Goal: Communication & Community: Participate in discussion

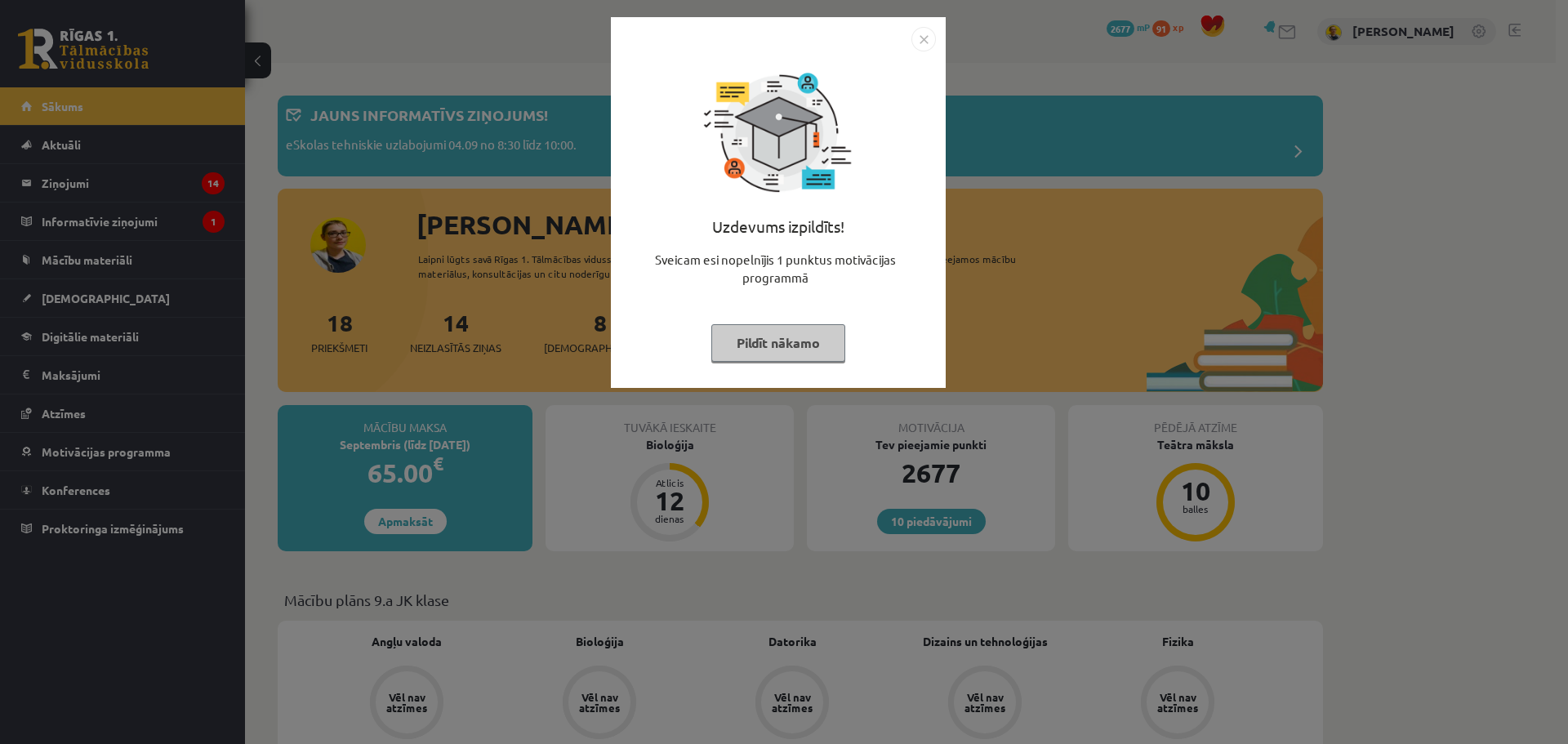
click at [808, 357] on button "Pildīt nākamo" at bounding box center [779, 343] width 134 height 37
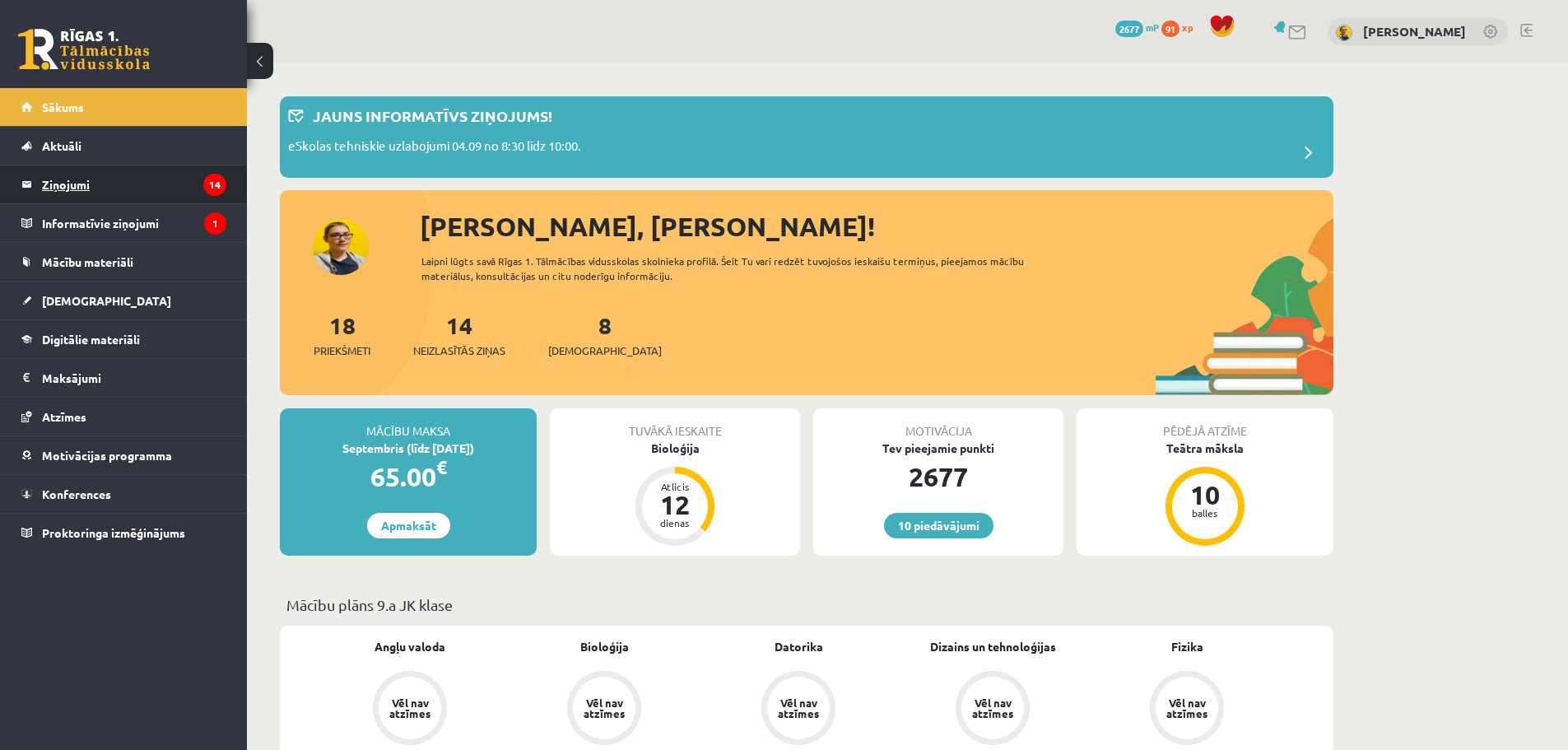
click at [130, 201] on legend "Ziņojumi 14" at bounding box center [134, 184] width 184 height 38
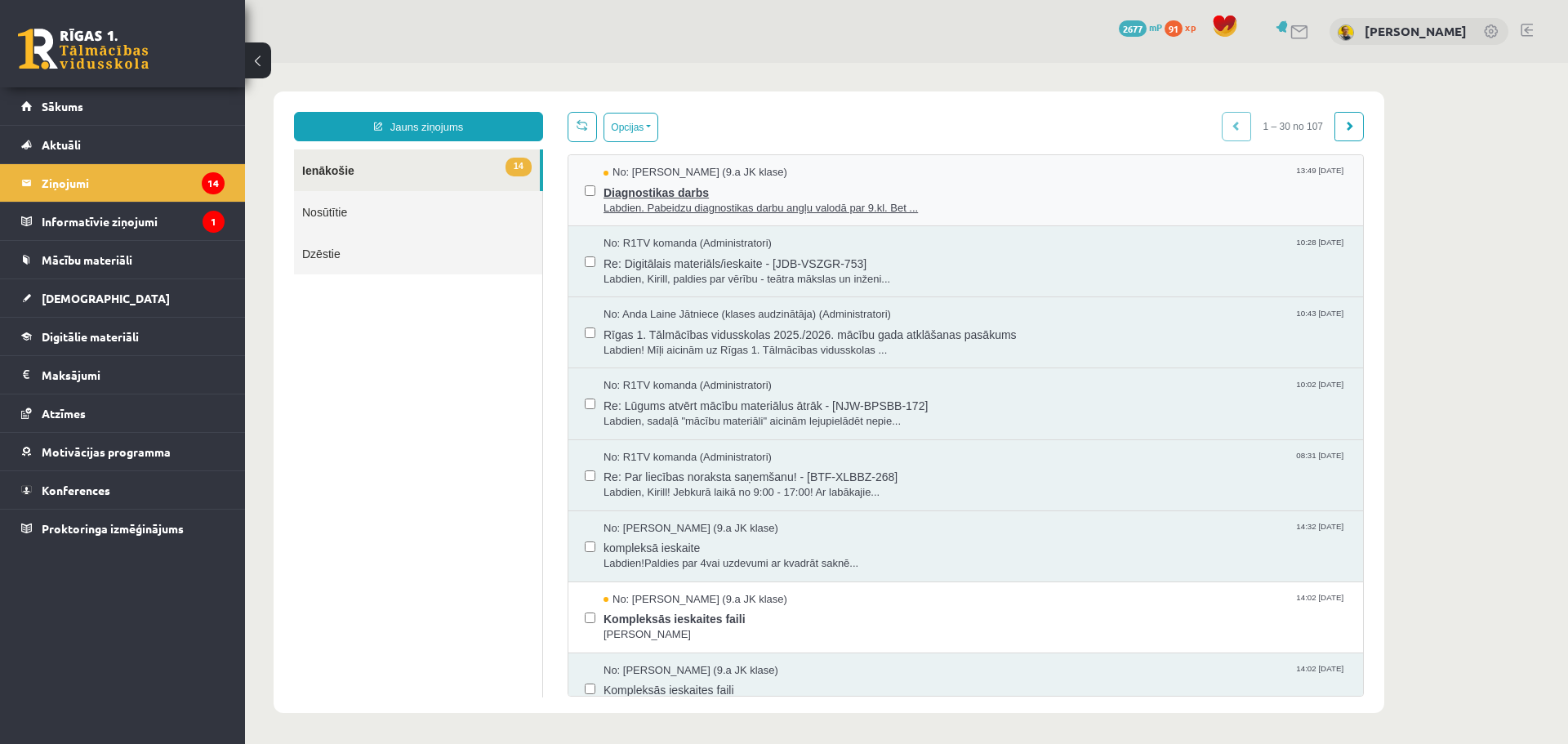
click at [660, 202] on span "Labdien. Pabeidzu diagnostikas darbu angļu valodā par 9.kl. Bet ..." at bounding box center [975, 208] width 743 height 15
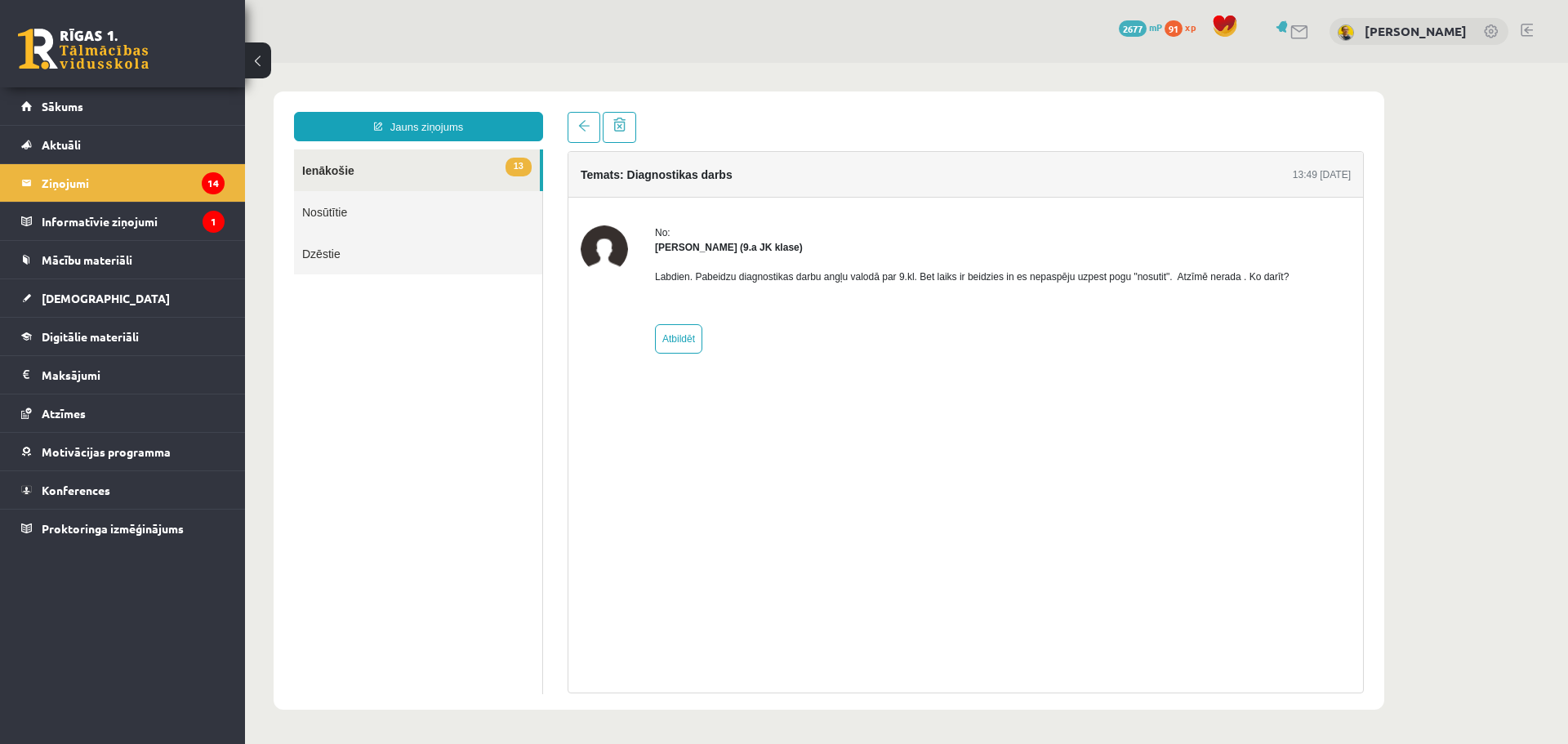
click at [351, 188] on link "13 Ienākošie" at bounding box center [417, 170] width 246 height 42
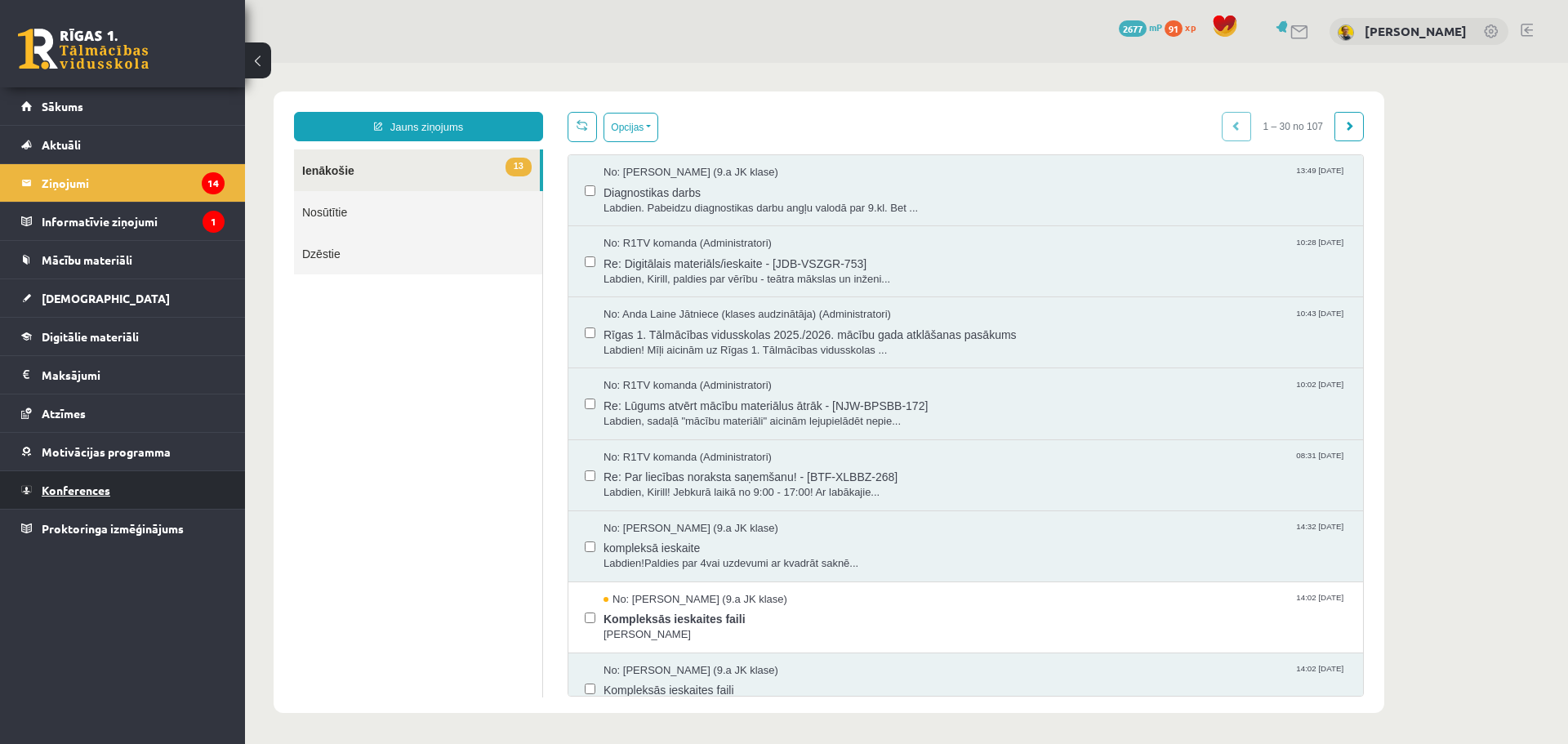
click at [82, 487] on span "Konferences" at bounding box center [76, 490] width 69 height 14
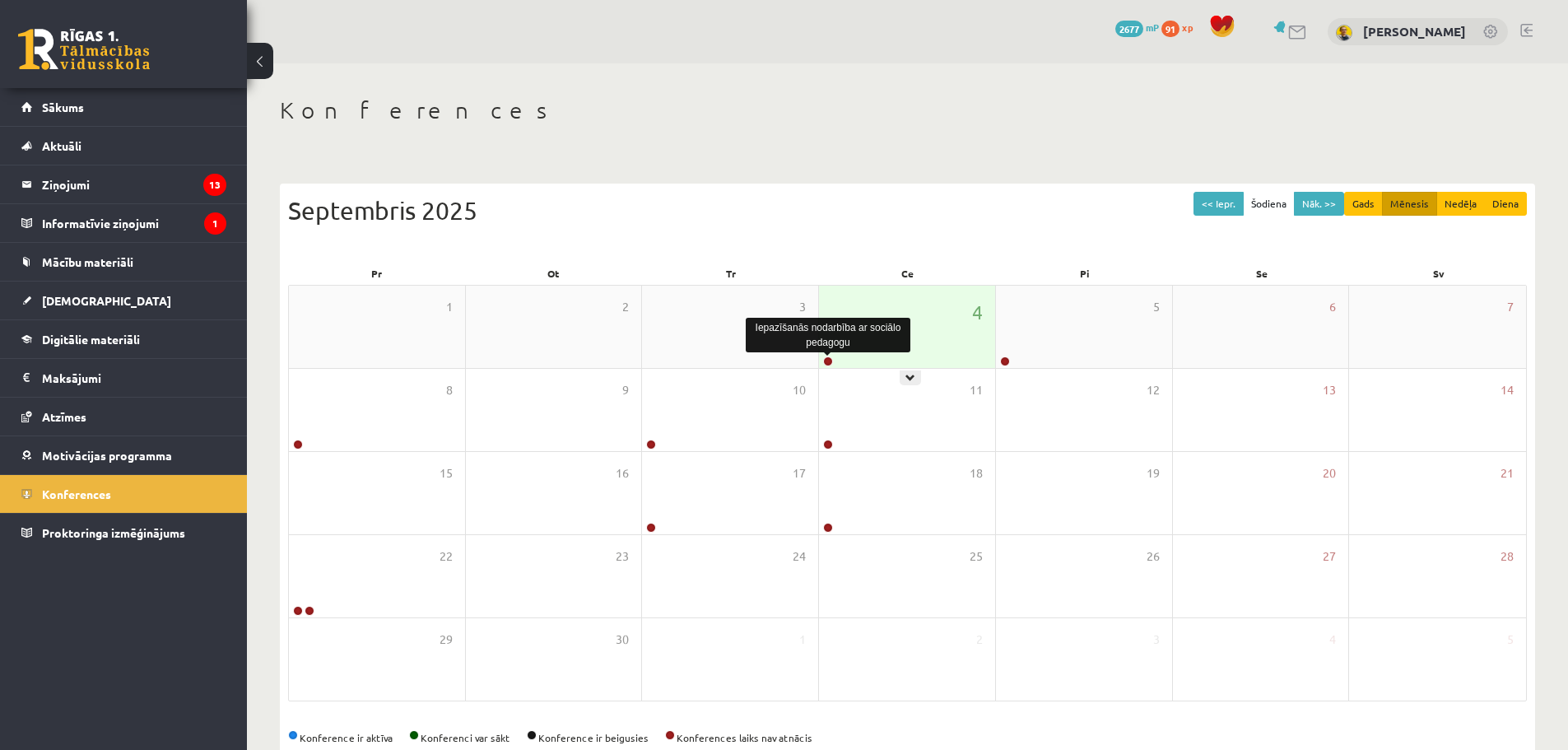
click at [829, 359] on link at bounding box center [828, 361] width 10 height 10
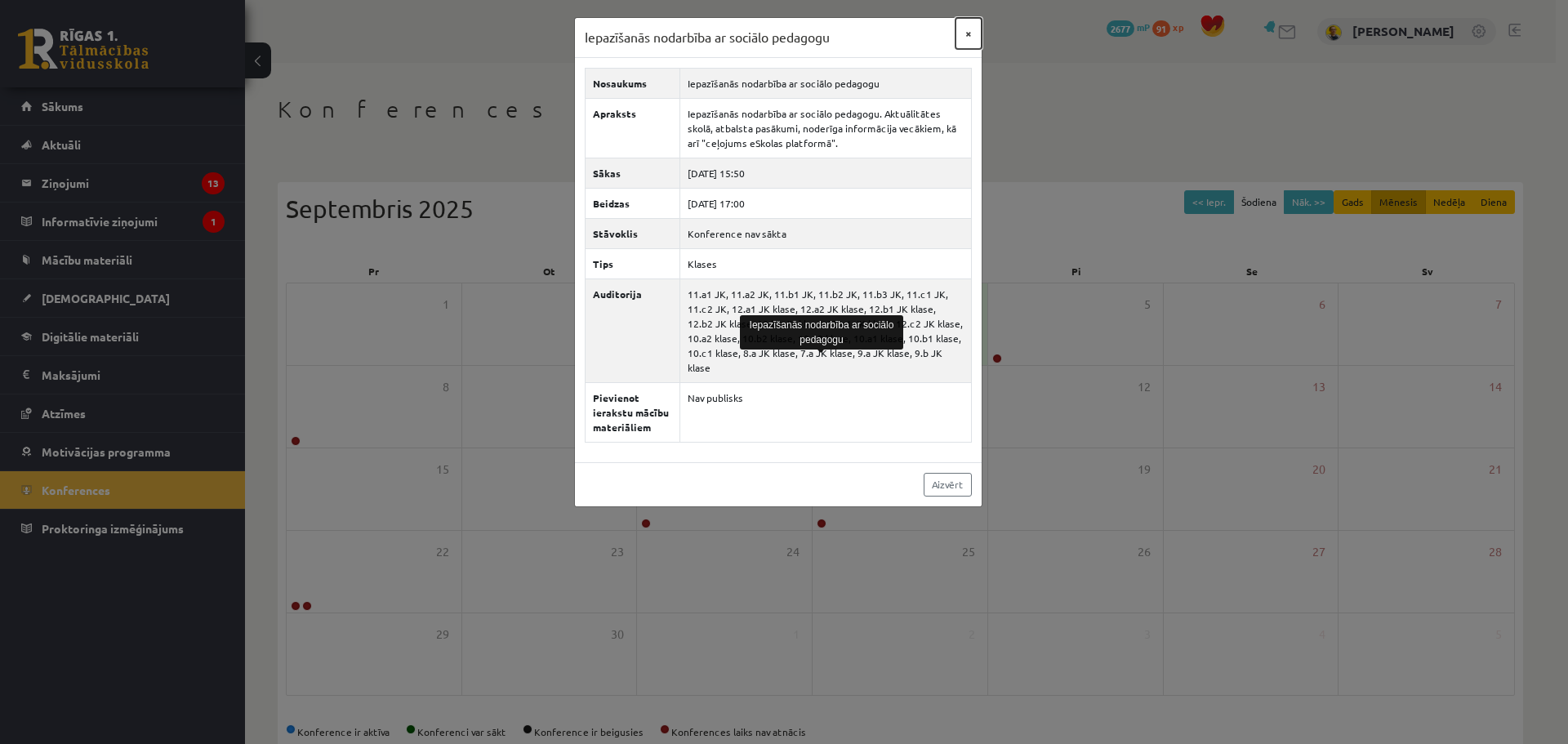
click at [968, 30] on button "×" at bounding box center [968, 33] width 26 height 31
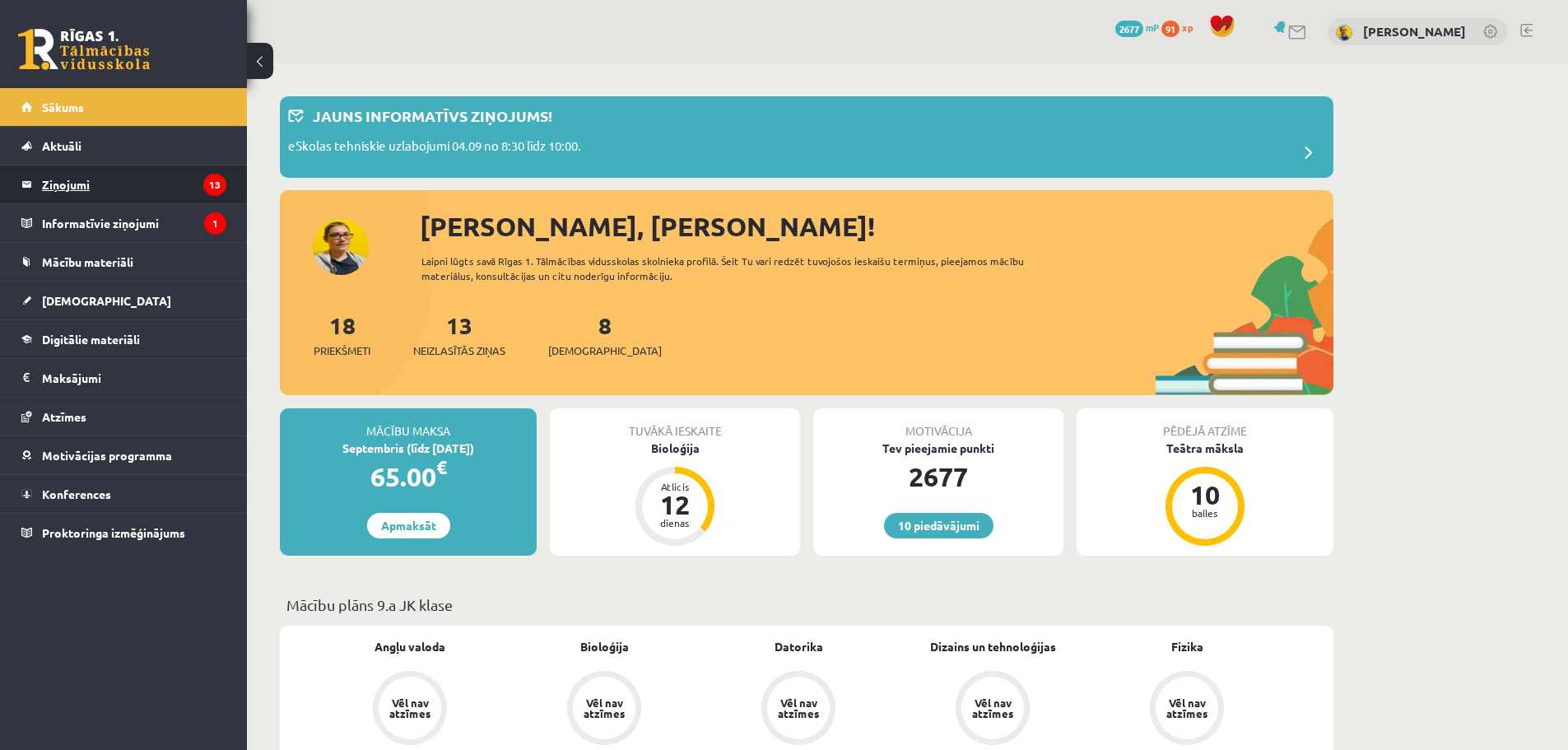
click at [129, 181] on legend "Ziņojumi 13" at bounding box center [134, 184] width 184 height 38
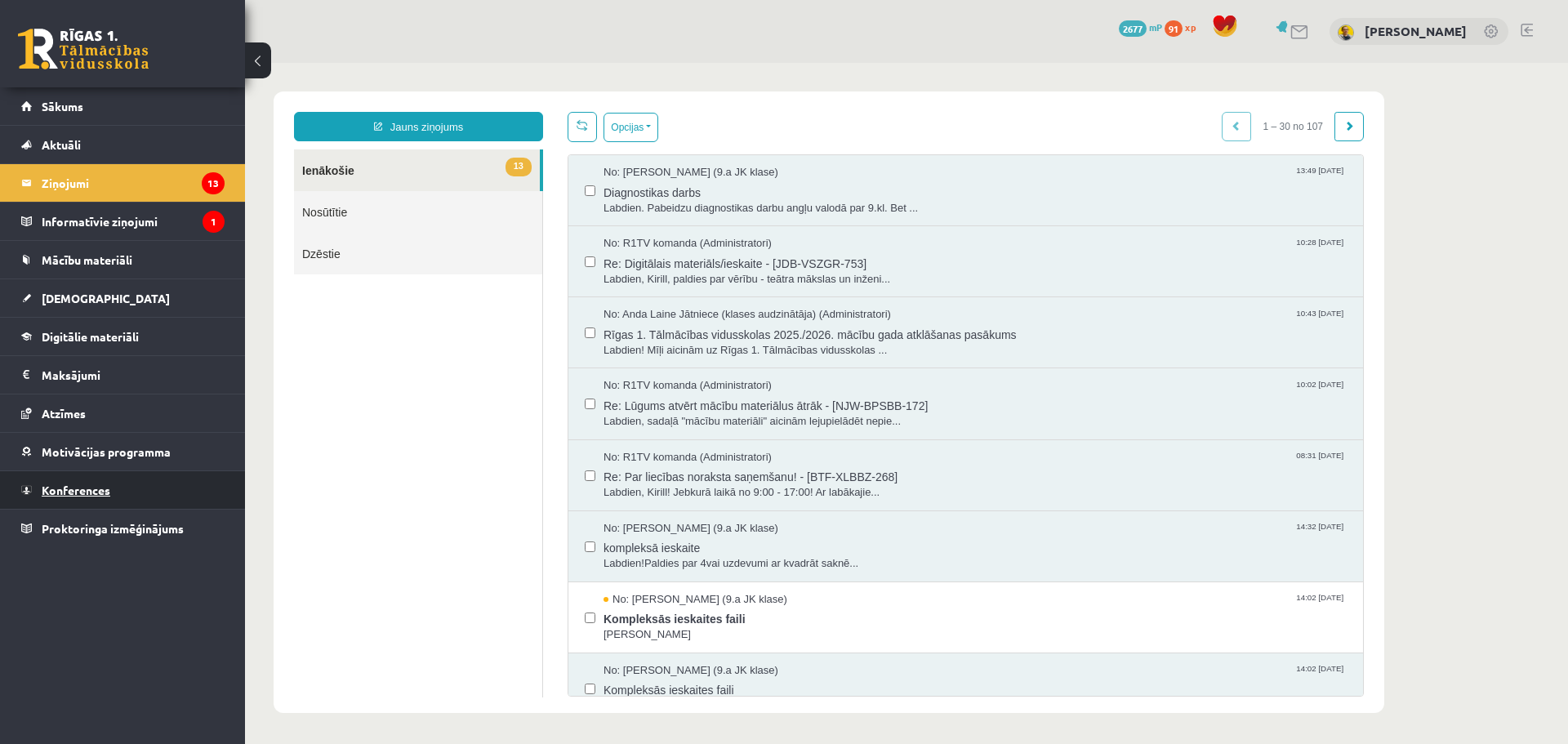
click at [121, 492] on link "Konferences" at bounding box center [123, 490] width 203 height 37
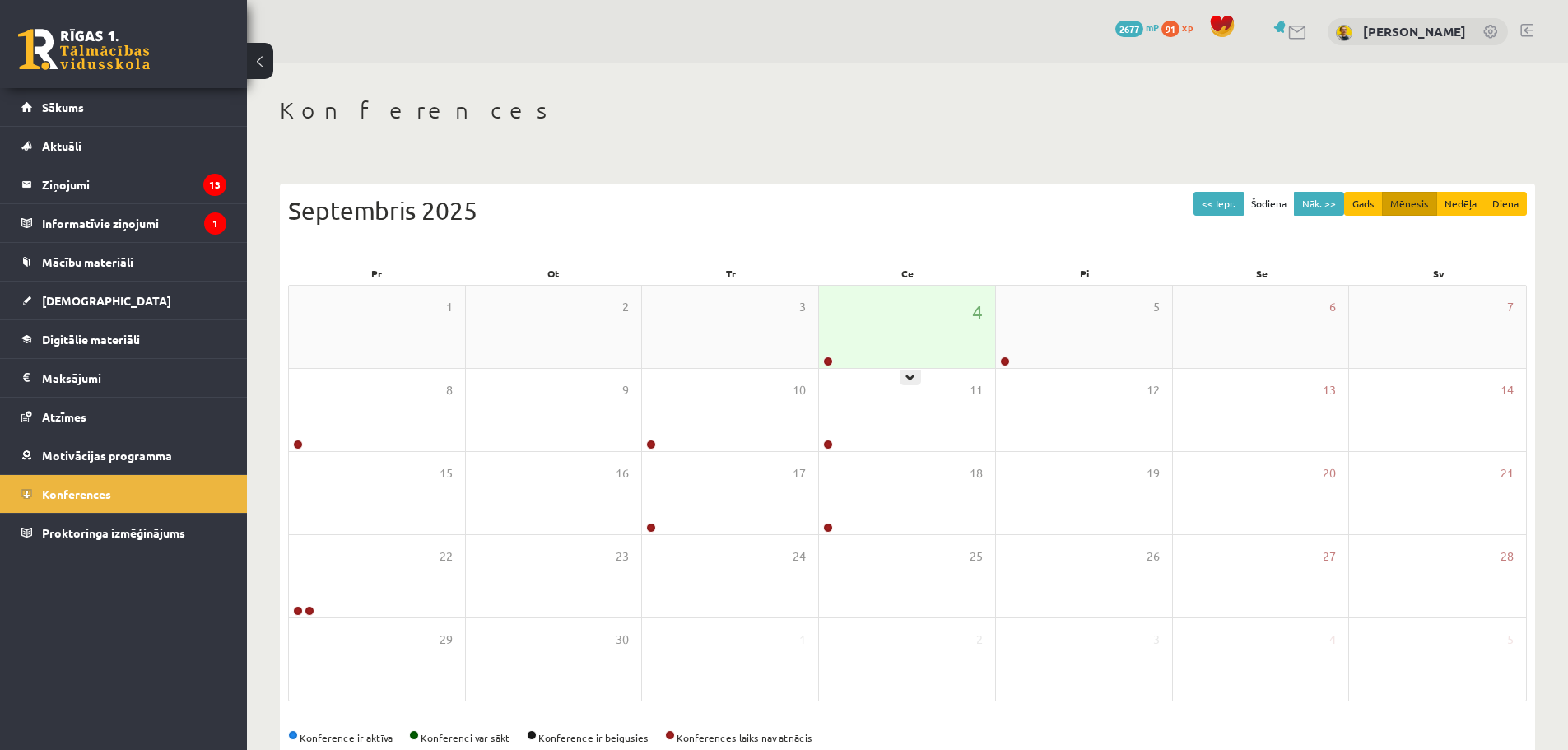
click at [877, 346] on div "4" at bounding box center [907, 327] width 176 height 83
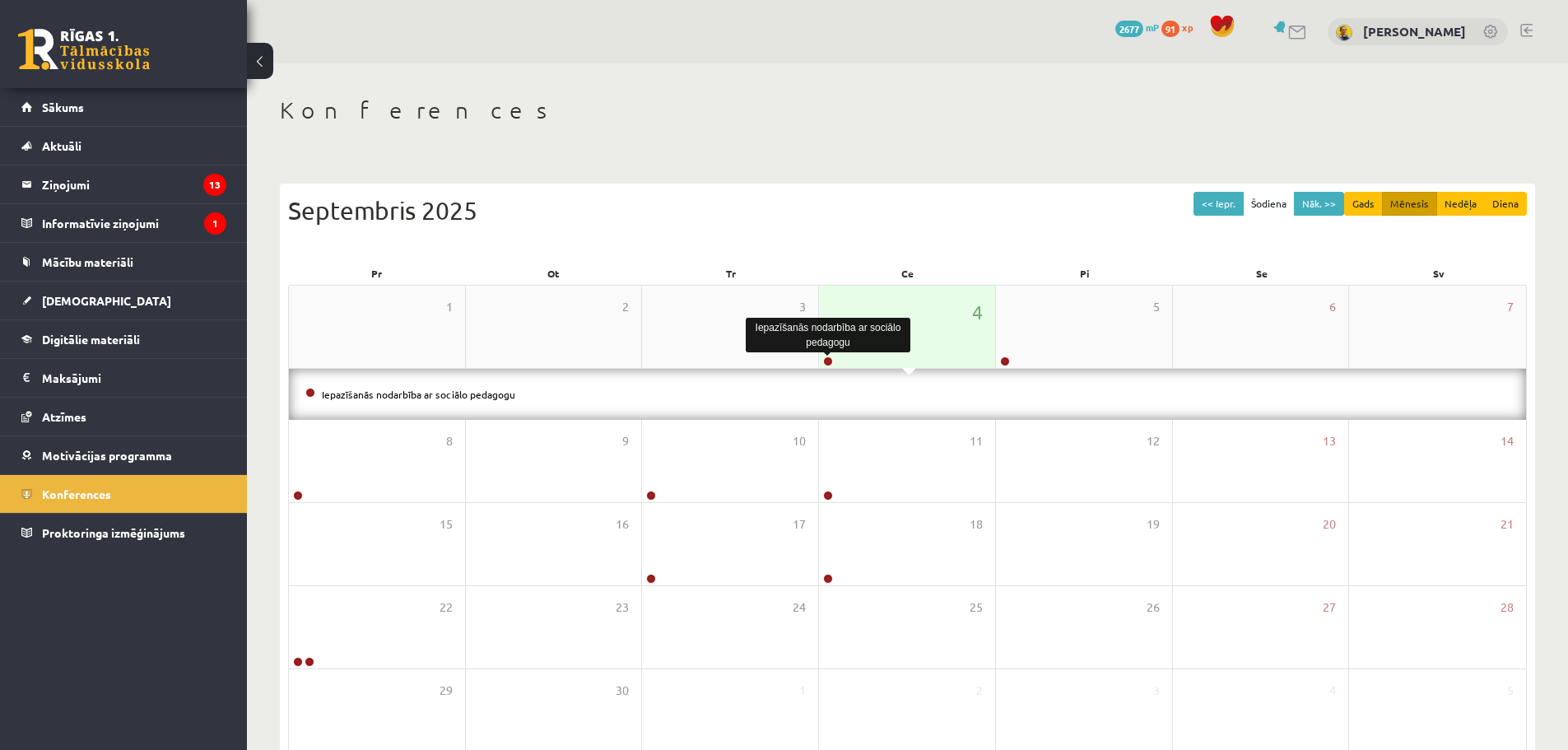
click at [826, 362] on link at bounding box center [828, 361] width 10 height 10
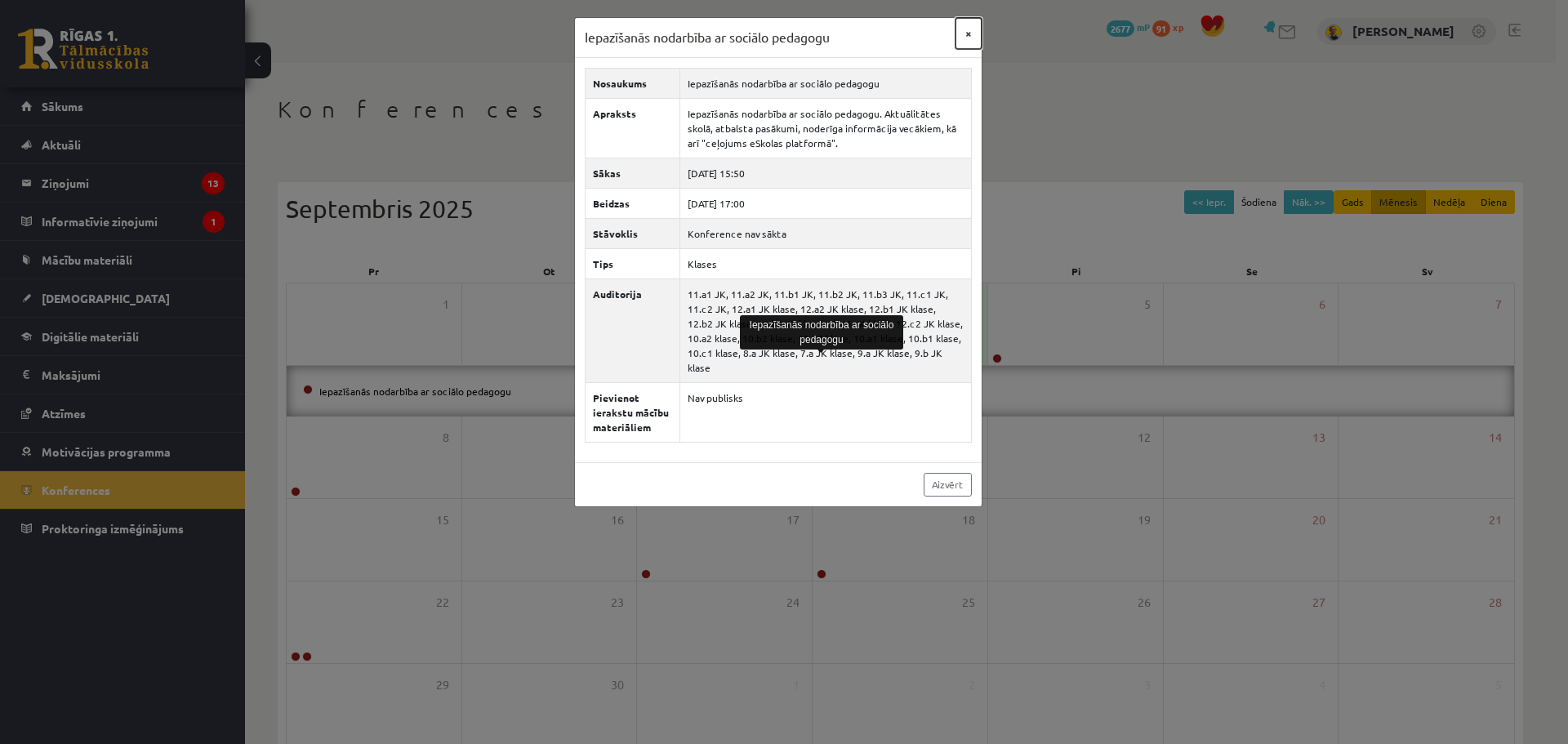
click at [965, 34] on button "×" at bounding box center [968, 33] width 26 height 31
